Goal: Check status

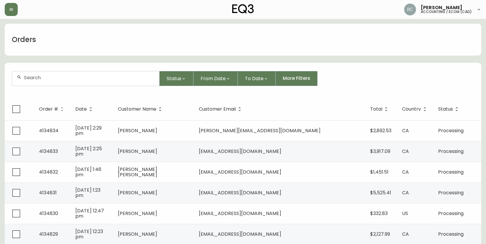
click at [238, 45] on div "Orders" at bounding box center [243, 40] width 477 height 32
drag, startPoint x: 208, startPoint y: 40, endPoint x: 207, endPoint y: 34, distance: 6.3
click at [208, 40] on div "Orders" at bounding box center [243, 40] width 477 height 32
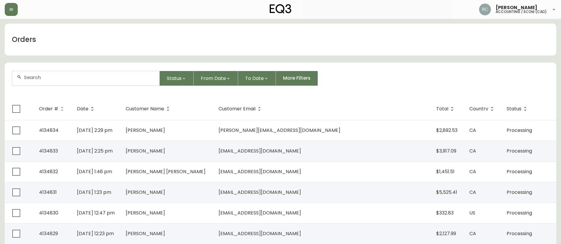
click at [385, 78] on div "Status From Date To Date More Filters" at bounding box center [280, 78] width 537 height 15
